Goal: Transaction & Acquisition: Obtain resource

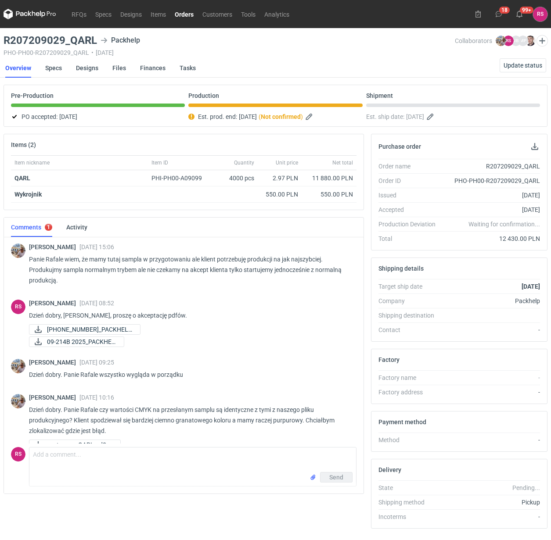
scroll to position [432, 0]
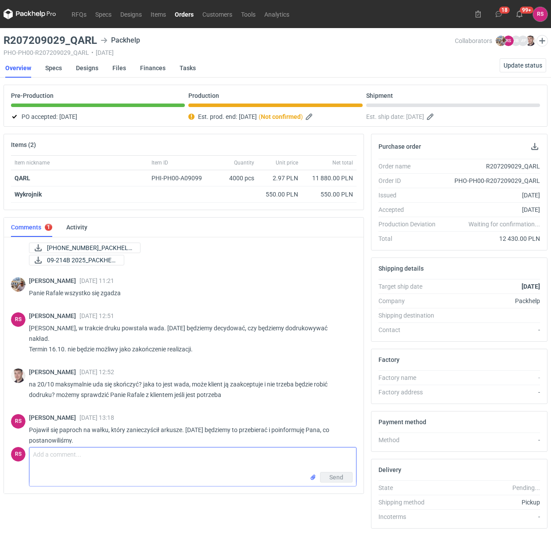
click at [134, 466] on textarea "Comment message" at bounding box center [192, 460] width 327 height 25
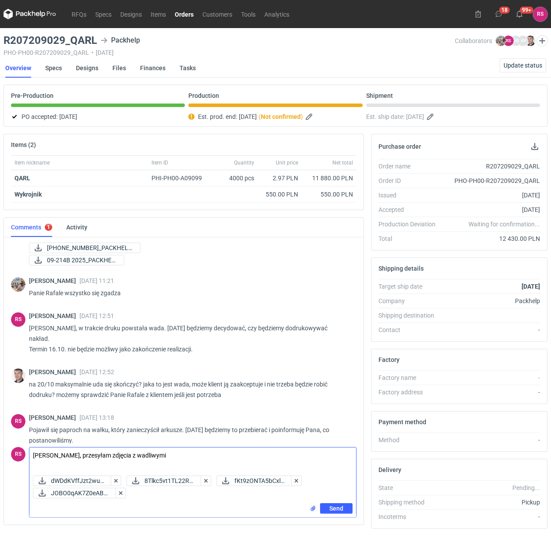
click at [185, 459] on textarea "Panie Macieju, przesyłam zdjęcia z wadliwymi" at bounding box center [192, 460] width 327 height 25
click at [237, 457] on textarea "Panie Macieju, przesyłam zdjęcia z wadliwymi arkuszami. Skala wadliwych to pona…" at bounding box center [192, 460] width 327 height 25
click at [325, 455] on textarea "Panie Macieju, przesyłam zdjęcia z wadliwymi arkuszami. Skala wadliwych to pona…" at bounding box center [192, 460] width 327 height 25
type textarea "Panie Macieju, przesyłam zdjęcia z wadliwymi arkuszami. Skala wadliwych to pona…"
click at [337, 508] on span "Send" at bounding box center [336, 509] width 14 height 6
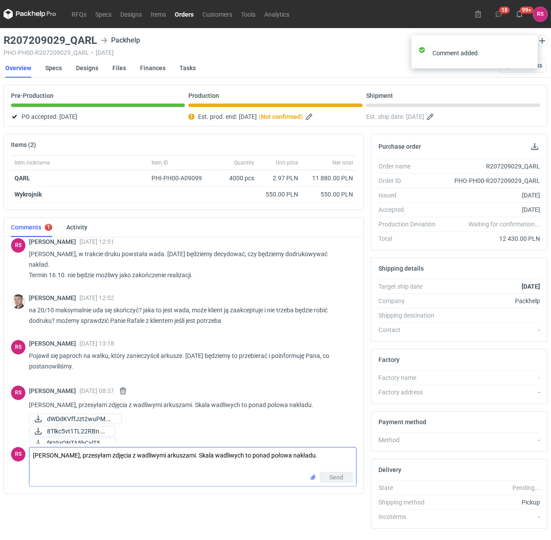
scroll to position [519, 0]
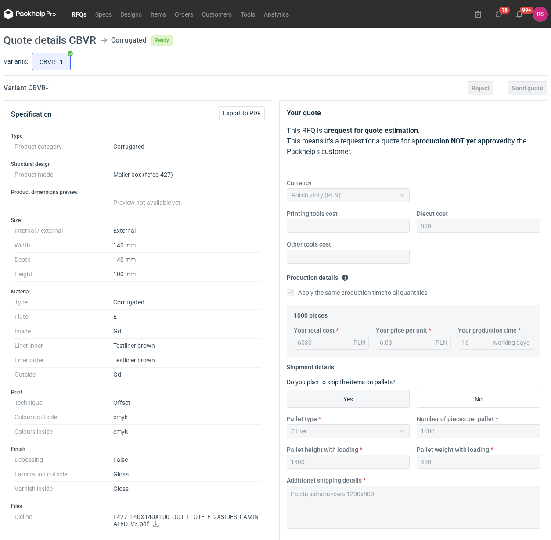
click at [78, 14] on link "RFQs" at bounding box center [79, 14] width 24 height 11
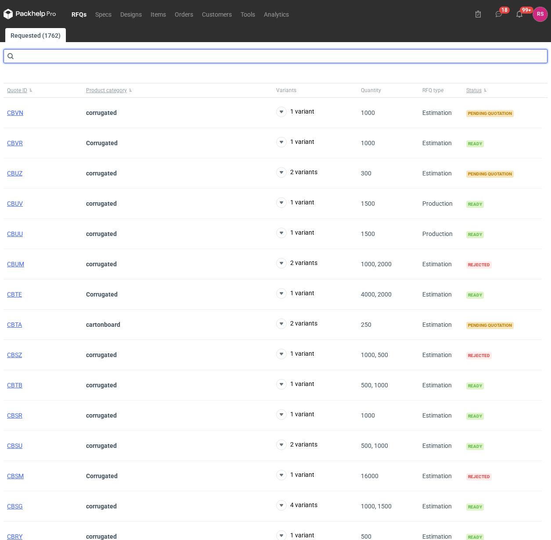
click at [104, 57] on input "text" at bounding box center [276, 56] width 544 height 14
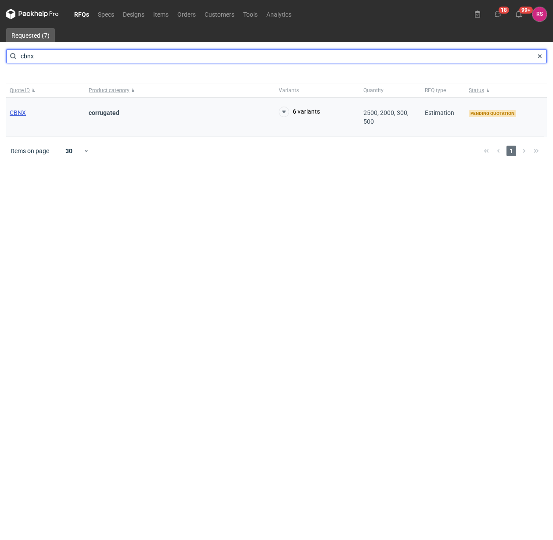
type input "cbnx"
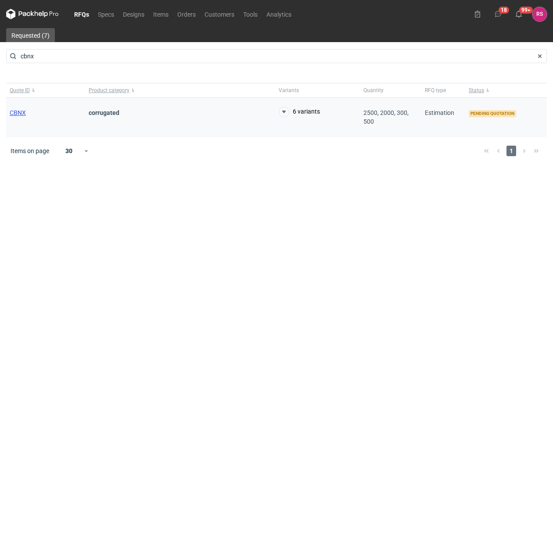
click at [20, 112] on span "CBNX" at bounding box center [18, 112] width 16 height 7
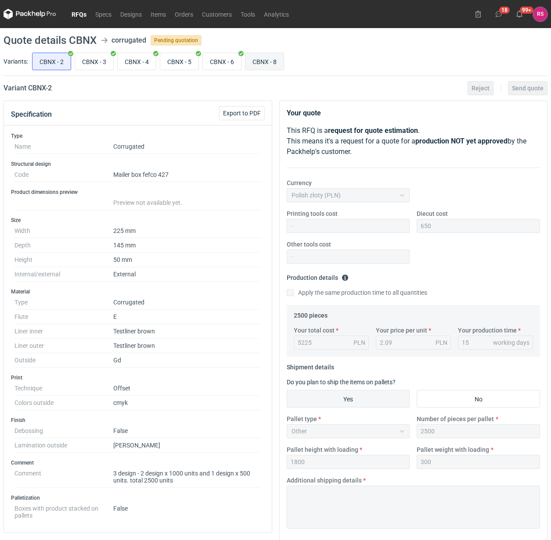
click at [268, 63] on input "CBNX - 8" at bounding box center [264, 61] width 38 height 17
radio input "true"
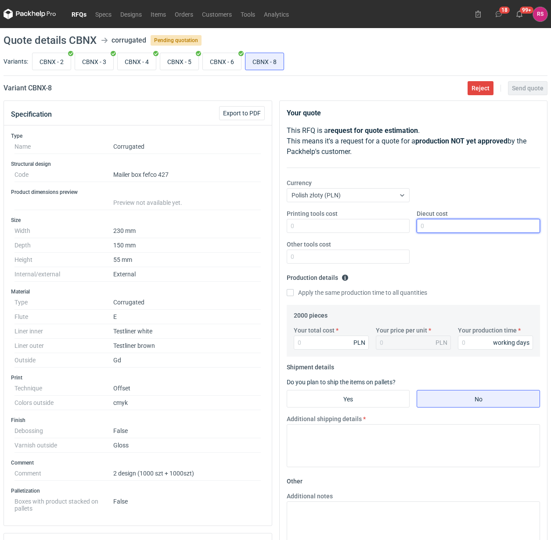
click at [461, 224] on input "Diecut cost" at bounding box center [478, 226] width 123 height 14
type input "650"
click at [287, 289] on input "Apply the same production time to all quantities" at bounding box center [290, 292] width 7 height 7
checkbox input "true"
type input "3980"
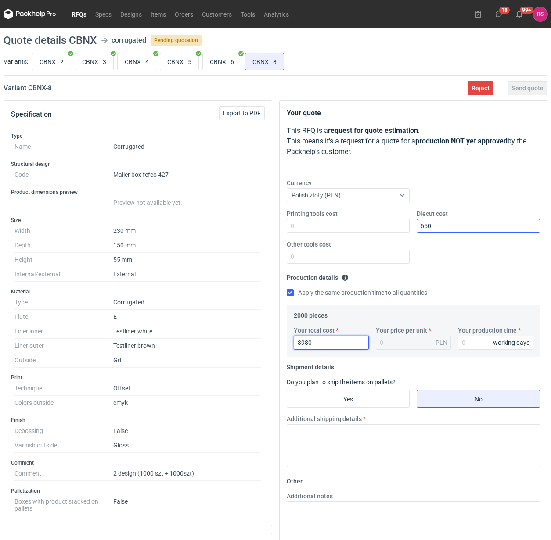
type input "1.99"
type input "3980"
type input "15"
click at [358, 398] on input "Yes" at bounding box center [348, 399] width 122 height 17
radio input "true"
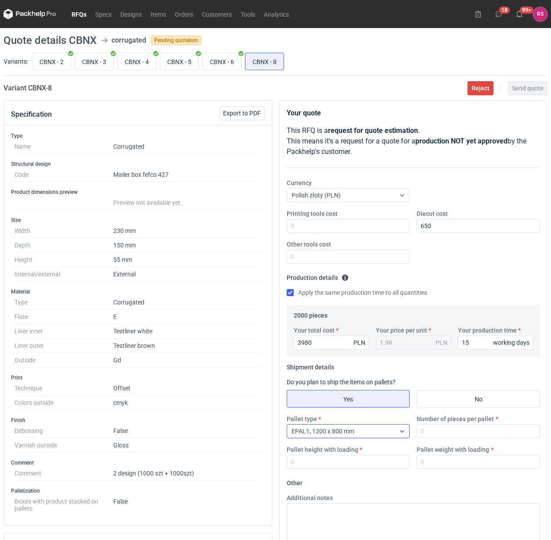
click at [395, 435] on div at bounding box center [402, 431] width 14 height 7
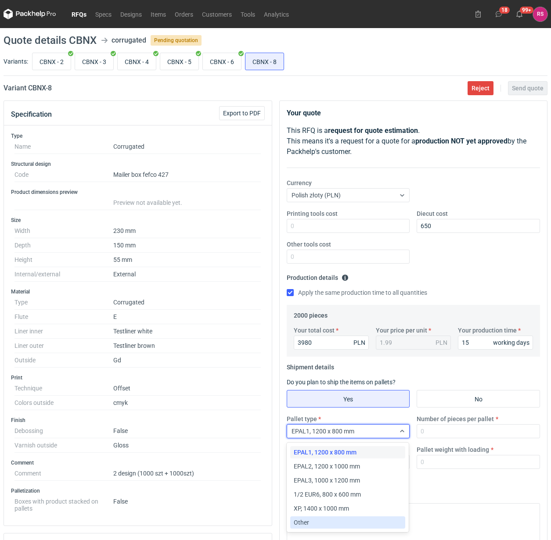
click at [324, 524] on div "Other" at bounding box center [348, 523] width 108 height 9
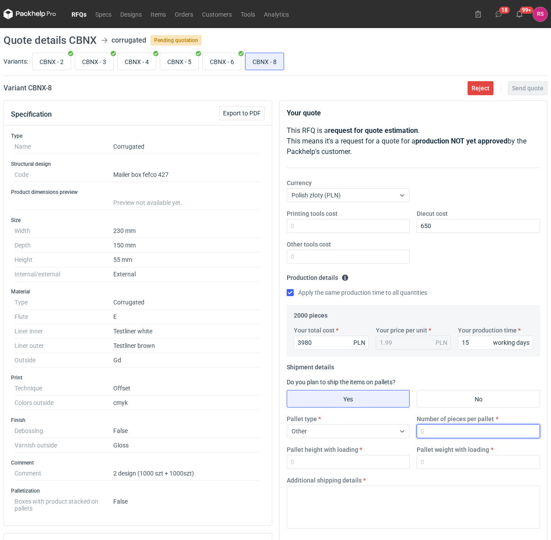
click at [450, 429] on input "Number of pieces per pallet" at bounding box center [478, 432] width 123 height 14
type input "2000"
type input "1800"
type input "300"
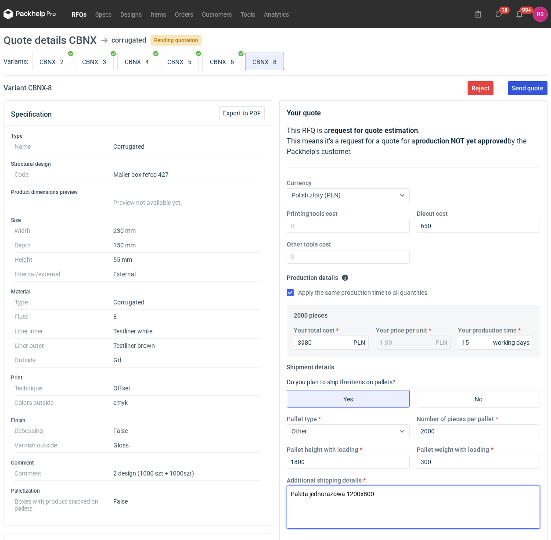
type textarea "Paleta jednorazowa 1200x800"
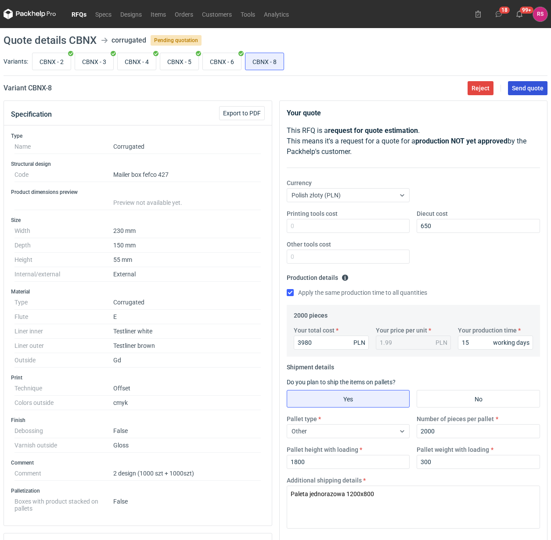
click at [523, 86] on span "Send quote" at bounding box center [528, 88] width 32 height 6
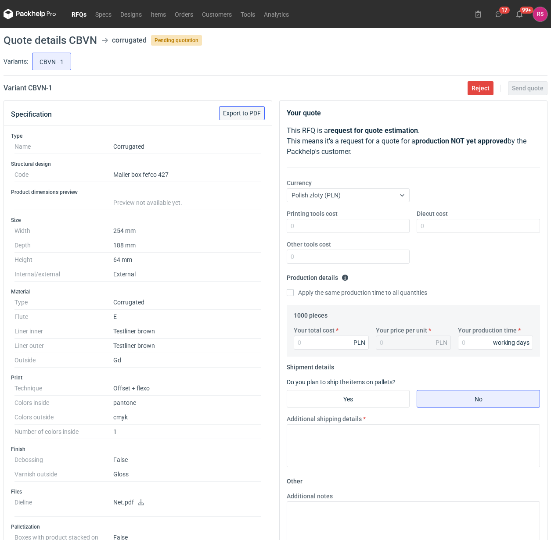
click at [242, 113] on span "Export to PDF" at bounding box center [242, 113] width 38 height 6
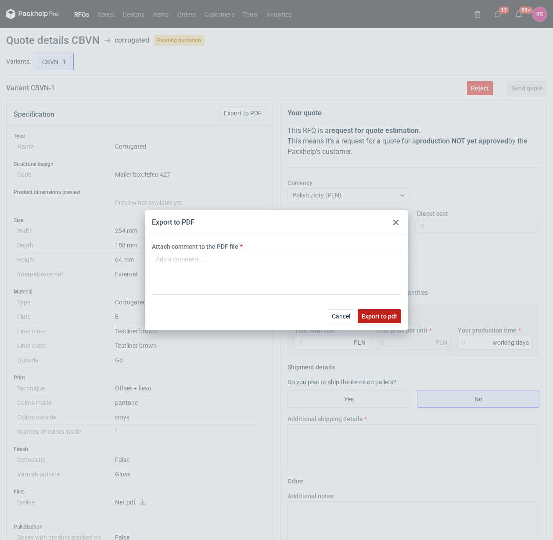
click at [378, 317] on span "Export to pdf" at bounding box center [380, 316] width 36 height 6
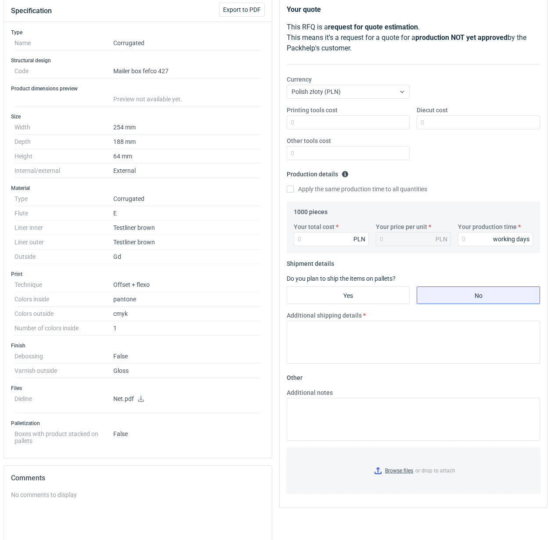
scroll to position [110, 0]
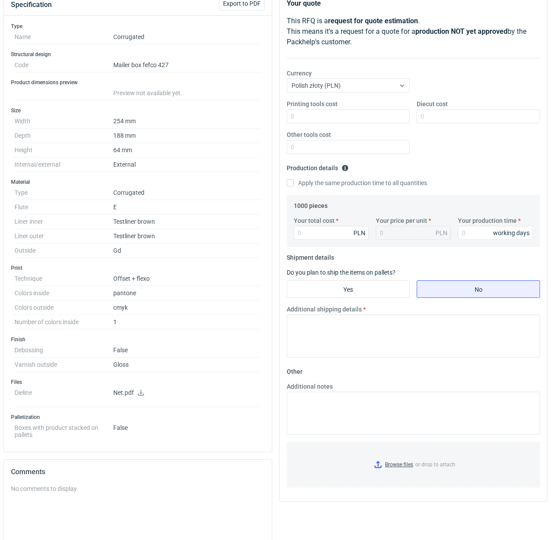
click at [142, 394] on icon at bounding box center [141, 393] width 6 height 6
